Goal: Contribute content

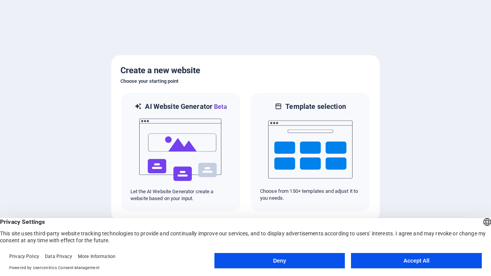
click at [279, 261] on button "Deny" at bounding box center [279, 260] width 131 height 15
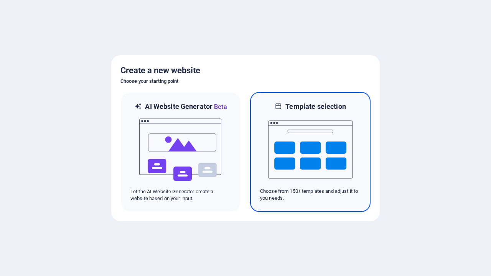
click at [310, 152] on img at bounding box center [310, 149] width 84 height 77
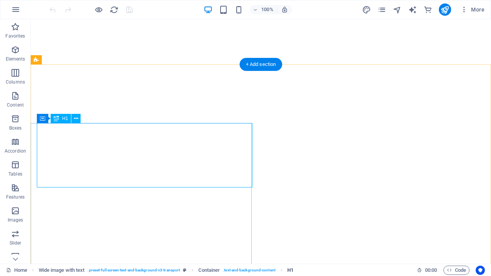
click at [290, 270] on span "H1" at bounding box center [290, 270] width 6 height 9
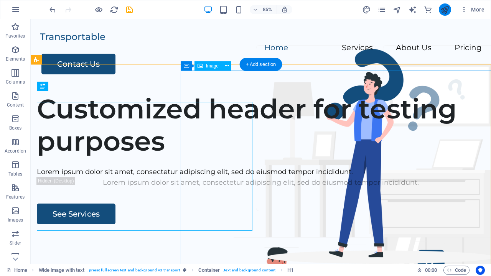
click at [444, 10] on icon "publish" at bounding box center [444, 9] width 9 height 9
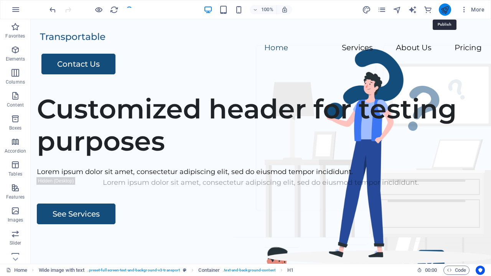
checkbox input "false"
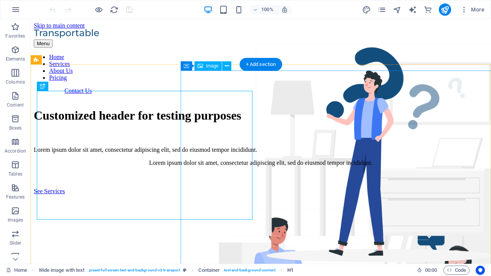
click at [290, 270] on span "H1" at bounding box center [290, 270] width 6 height 9
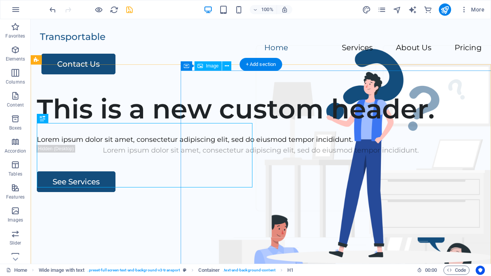
click at [129, 10] on icon "save" at bounding box center [129, 9] width 9 height 9
checkbox input "false"
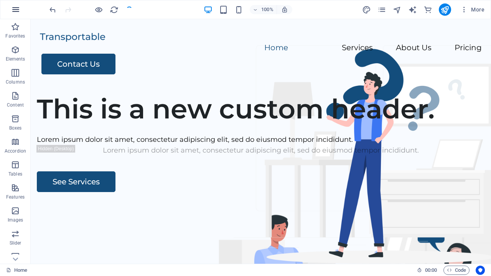
click at [16, 10] on icon "button" at bounding box center [15, 9] width 9 height 9
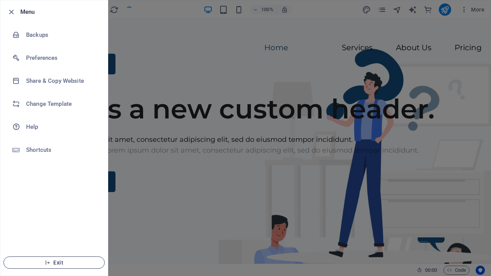
click at [54, 263] on span "Exit" at bounding box center [54, 263] width 88 height 6
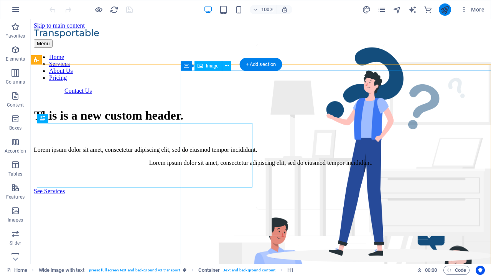
click at [444, 10] on icon "publish" at bounding box center [444, 9] width 9 height 9
